Goal: Task Accomplishment & Management: Complete application form

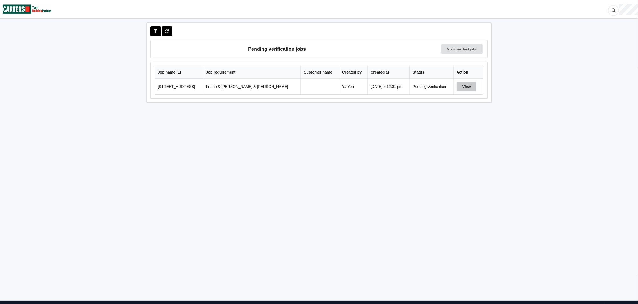
click at [460, 86] on button "View" at bounding box center [467, 87] width 20 height 10
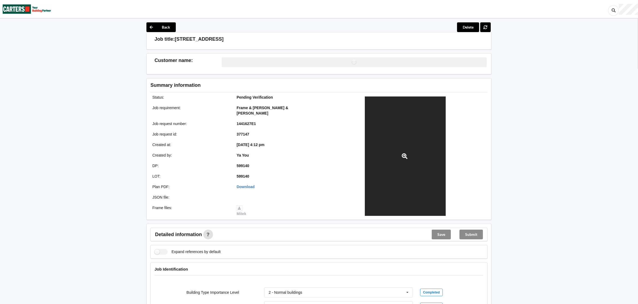
scroll to position [162, 0]
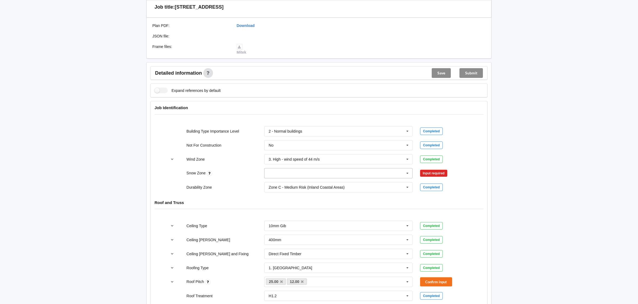
click at [320, 169] on input "text" at bounding box center [339, 174] width 148 height 10
click at [312, 178] on div "N0" at bounding box center [339, 183] width 148 height 10
click at [433, 169] on button "Confirm input" at bounding box center [436, 173] width 32 height 9
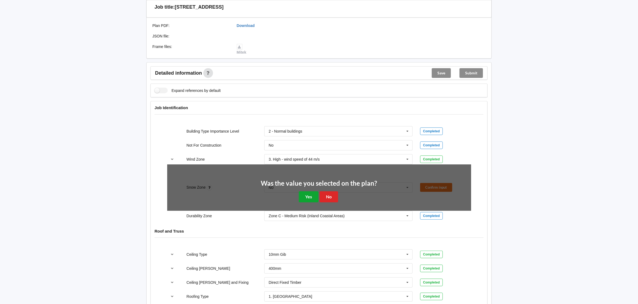
click at [310, 192] on button "Yes" at bounding box center [309, 197] width 20 height 11
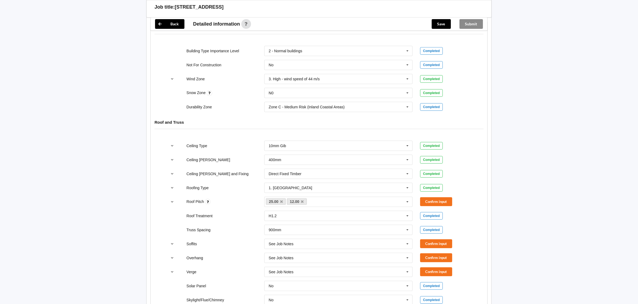
scroll to position [242, 0]
click at [432, 197] on button "Confirm input" at bounding box center [436, 201] width 32 height 9
click at [432, 240] on button "Confirm input" at bounding box center [436, 243] width 32 height 9
click at [428, 253] on button "Confirm input" at bounding box center [436, 257] width 32 height 9
click at [429, 268] on button "Confirm input" at bounding box center [436, 271] width 32 height 9
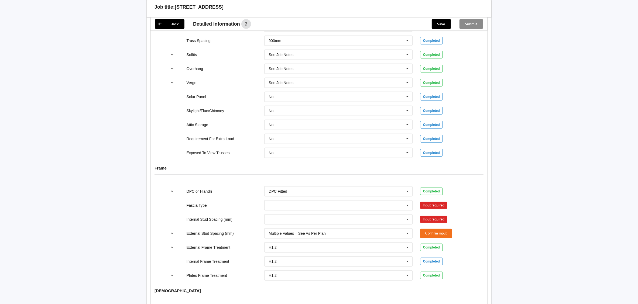
scroll to position [445, 0]
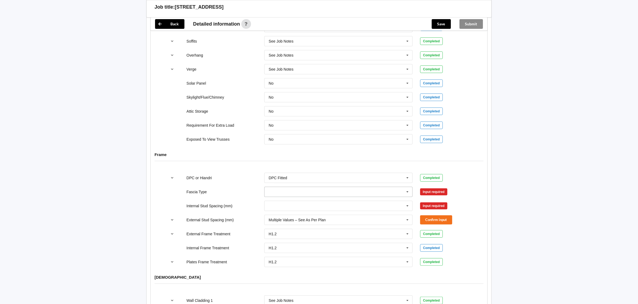
click at [397, 188] on input "text" at bounding box center [339, 192] width 148 height 10
click at [350, 217] on div "No Information" at bounding box center [339, 222] width 148 height 10
click at [431, 190] on button "Confirm input" at bounding box center [436, 191] width 32 height 9
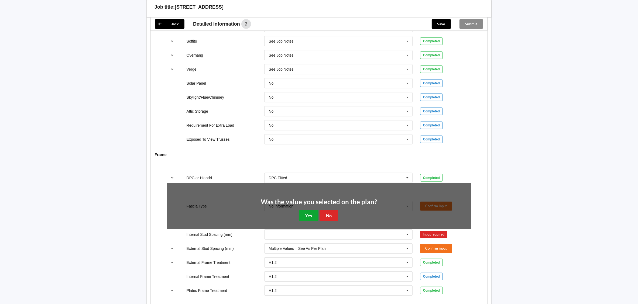
click at [311, 214] on button "Yes" at bounding box center [309, 215] width 20 height 11
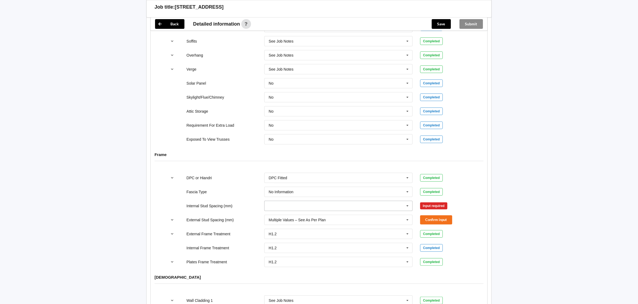
click at [339, 202] on input "text" at bounding box center [339, 206] width 148 height 10
click at [327, 263] on div "Multiple Values – See As Per Plan" at bounding box center [339, 266] width 148 height 10
click at [428, 205] on button "Confirm input" at bounding box center [436, 205] width 32 height 9
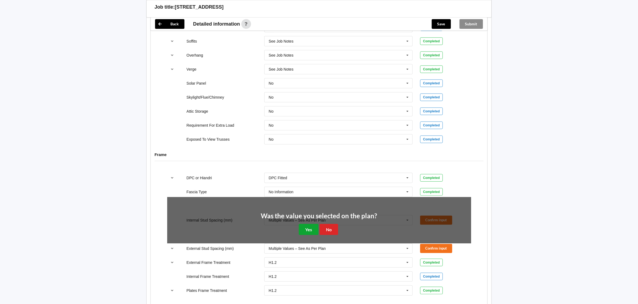
click at [307, 229] on button "Yes" at bounding box center [309, 229] width 20 height 11
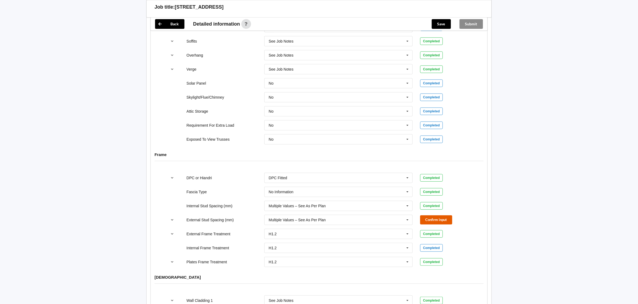
click at [433, 218] on button "Confirm input" at bounding box center [436, 220] width 32 height 9
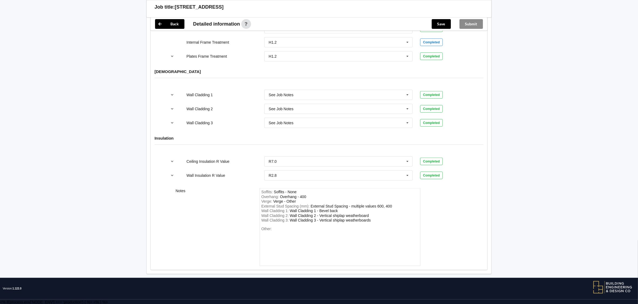
scroll to position [651, 0]
click at [440, 23] on button "Save" at bounding box center [441, 24] width 19 height 10
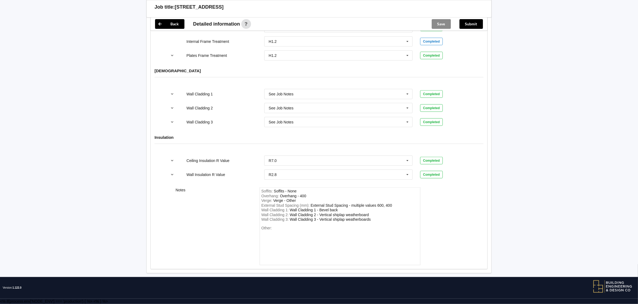
scroll to position [626, 0]
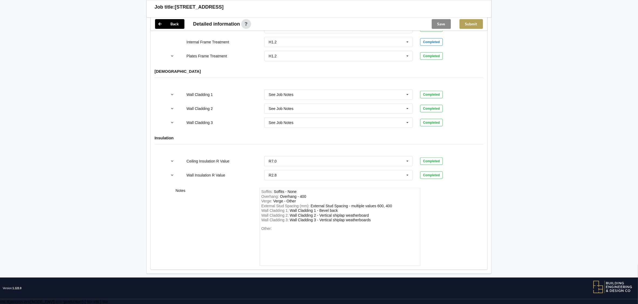
click at [478, 20] on button "Submit" at bounding box center [471, 24] width 23 height 10
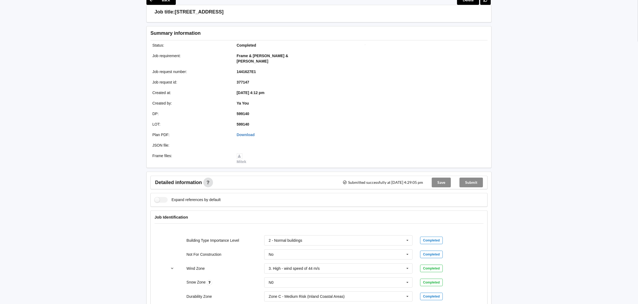
scroll to position [0, 0]
